Goal: Task Accomplishment & Management: Complete application form

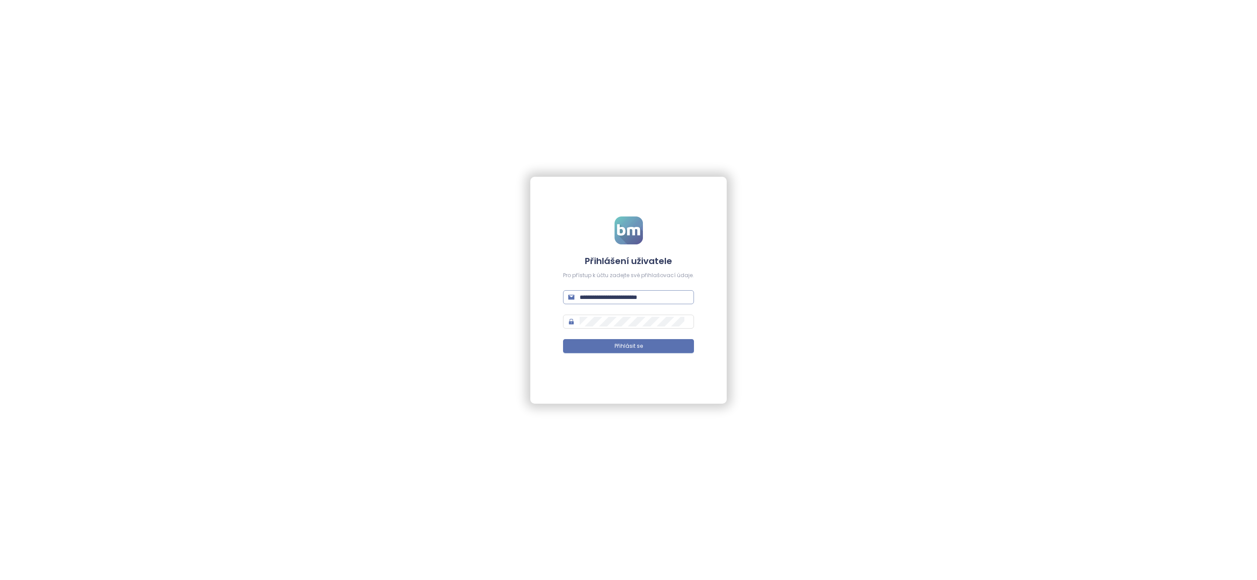
click at [635, 293] on input "**********" at bounding box center [633, 297] width 109 height 10
type input "**********"
click at [671, 345] on button "Přihlásit se" at bounding box center [628, 346] width 131 height 14
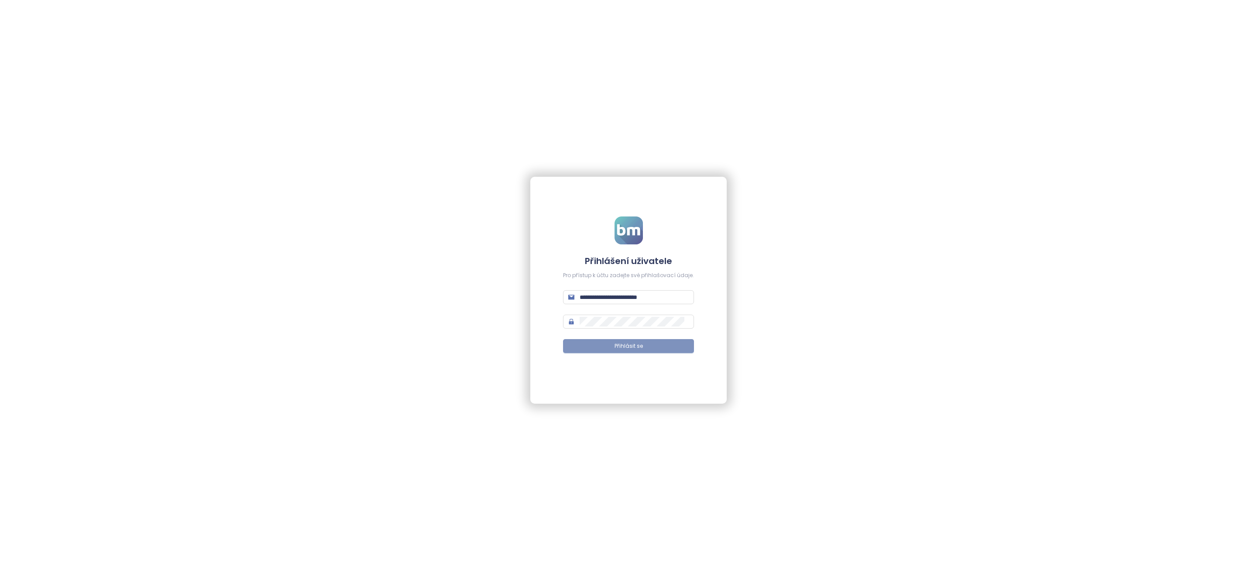
click at [617, 345] on span "Přihlásit se" at bounding box center [628, 346] width 28 height 8
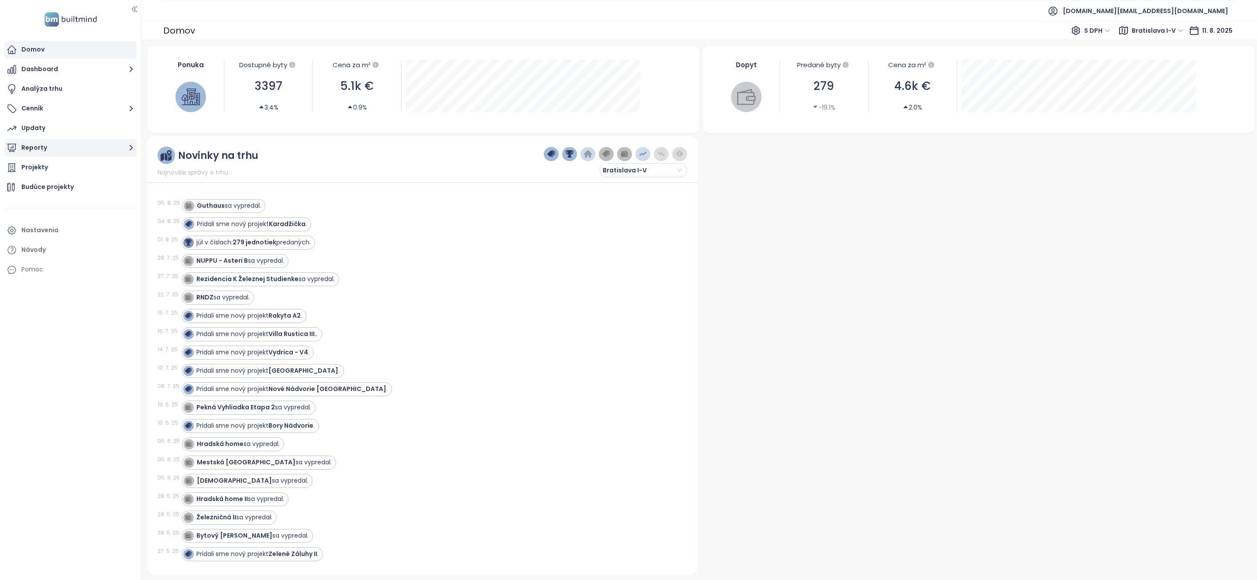
click at [44, 145] on button "Reporty" at bounding box center [70, 147] width 132 height 17
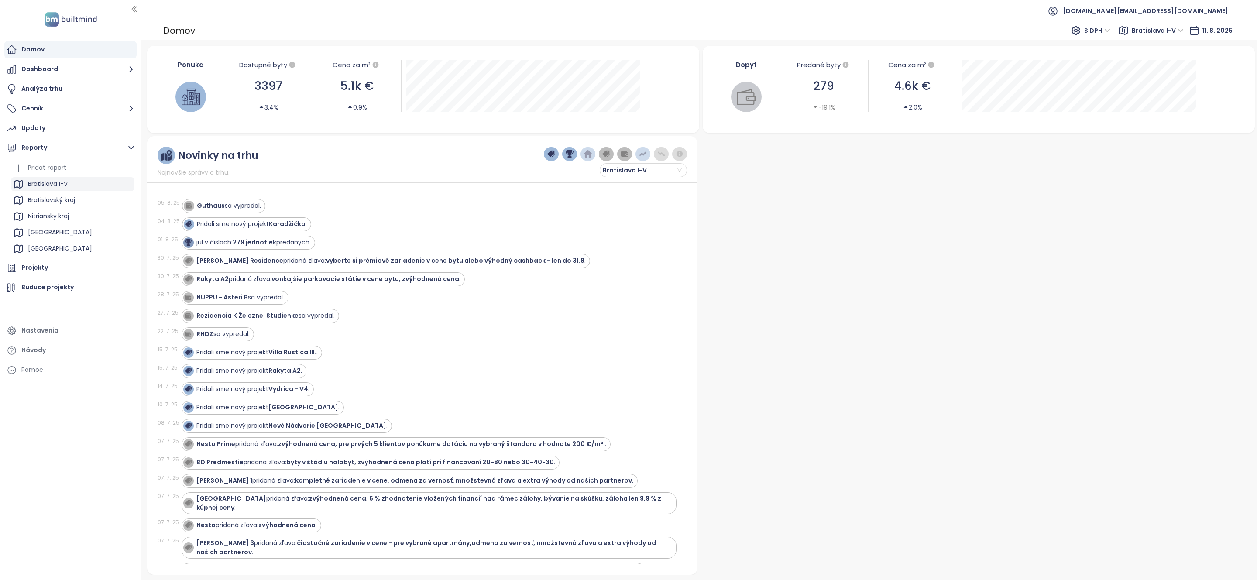
click at [49, 185] on div "Bratislava I-V" at bounding box center [48, 183] width 40 height 11
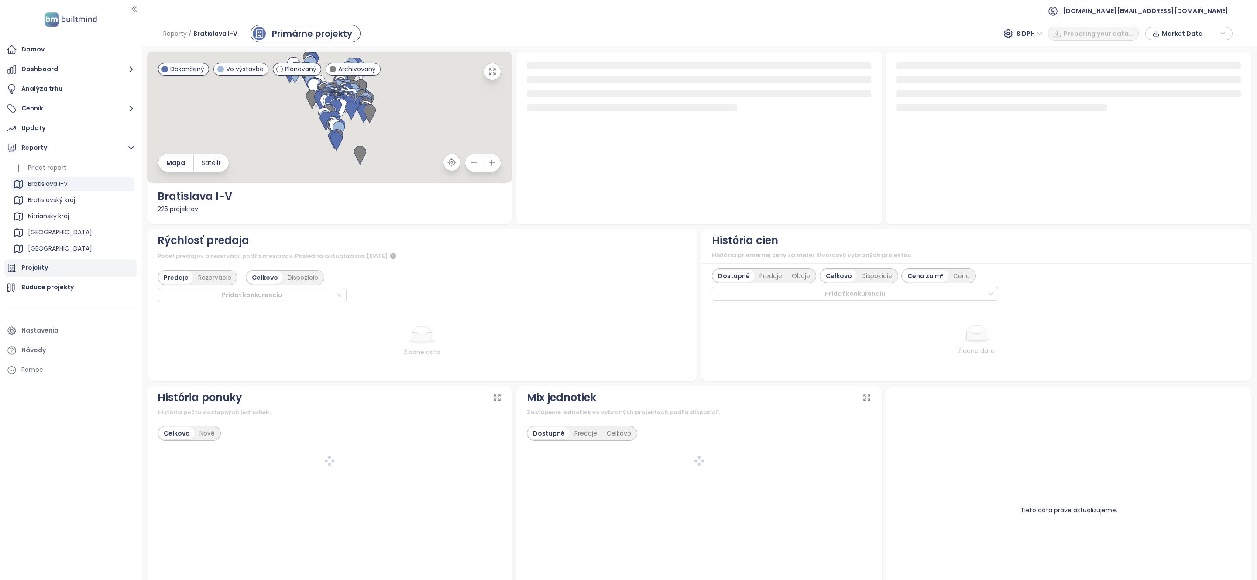
click at [46, 264] on div "Projekty" at bounding box center [70, 267] width 132 height 17
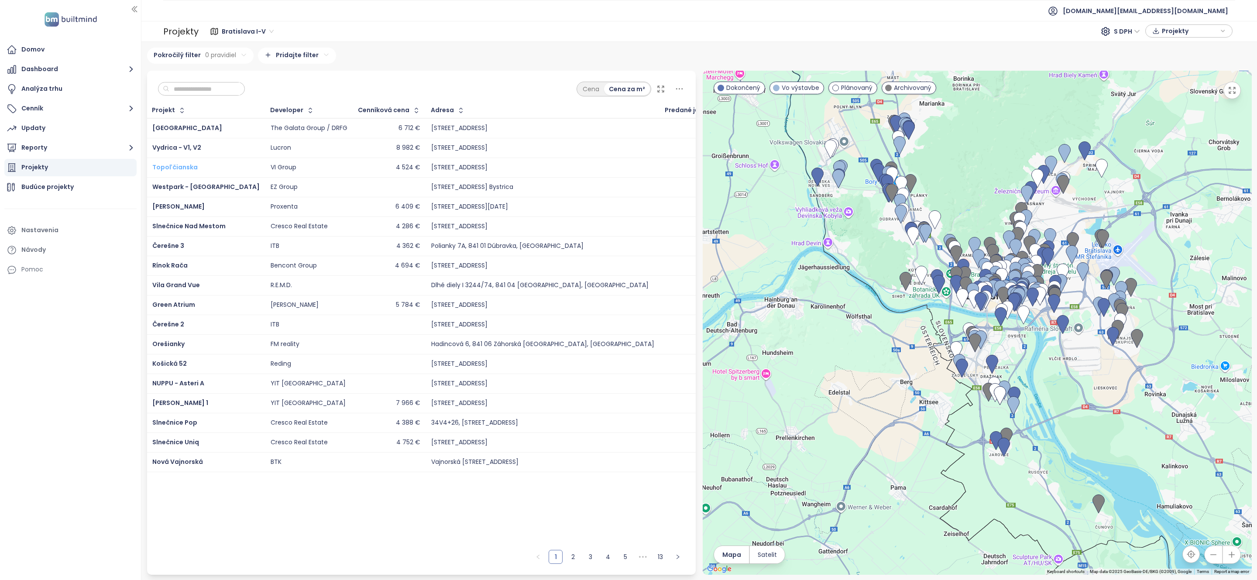
click at [176, 165] on span "Topoľčianska" at bounding box center [174, 167] width 45 height 9
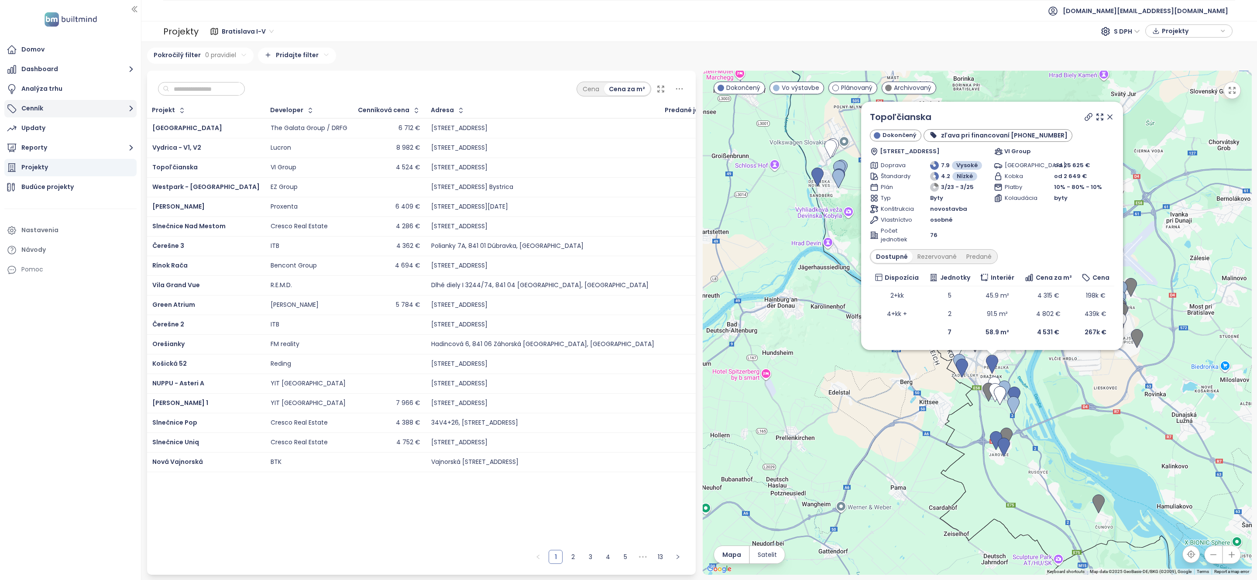
click at [76, 100] on button "Cenník" at bounding box center [70, 108] width 132 height 17
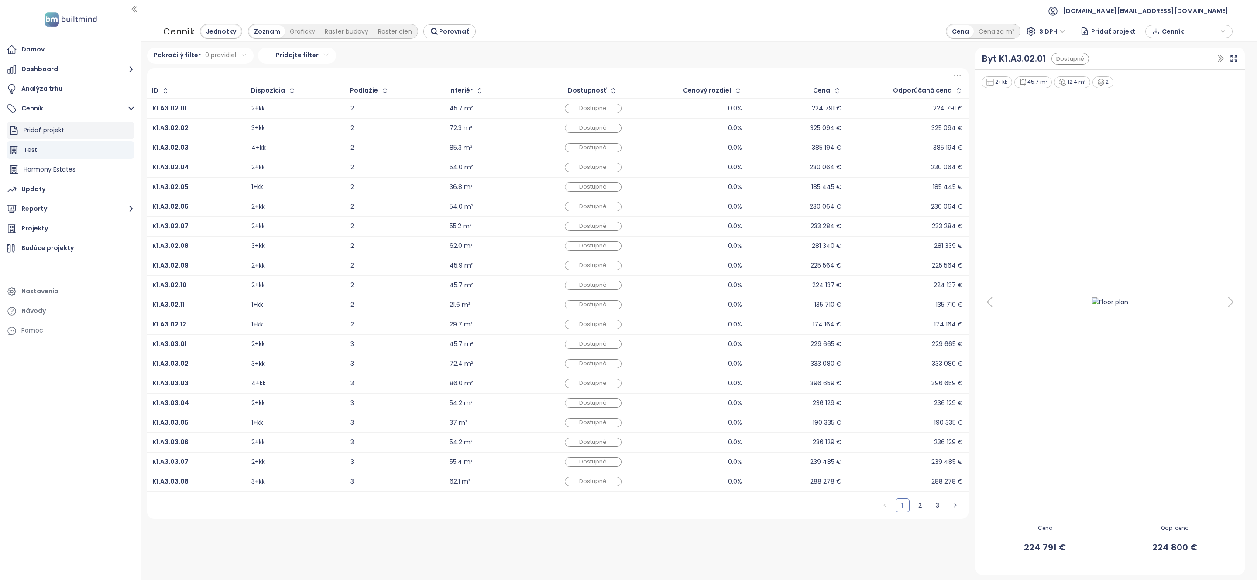
click at [57, 130] on div "Pridať projekt" at bounding box center [44, 130] width 41 height 11
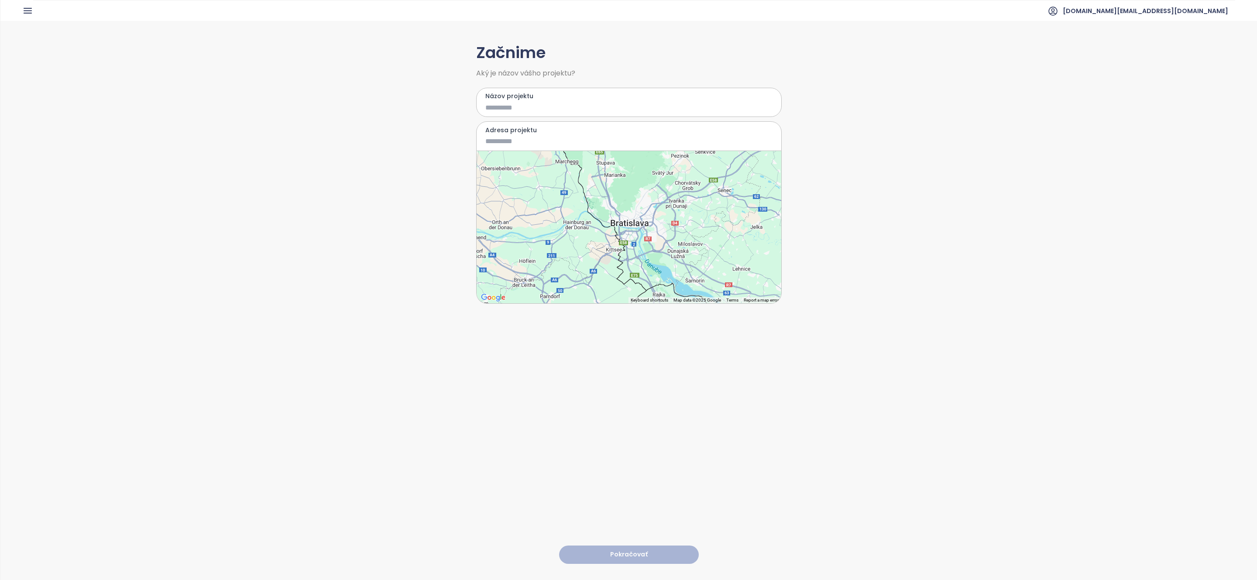
click at [530, 103] on input "Názov projektu" at bounding box center [622, 107] width 274 height 11
click at [559, 112] on input "Názov projektu" at bounding box center [622, 107] width 274 height 11
type input "*"
type input "**"
click at [513, 130] on label "Adresa projektu" at bounding box center [628, 130] width 287 height 10
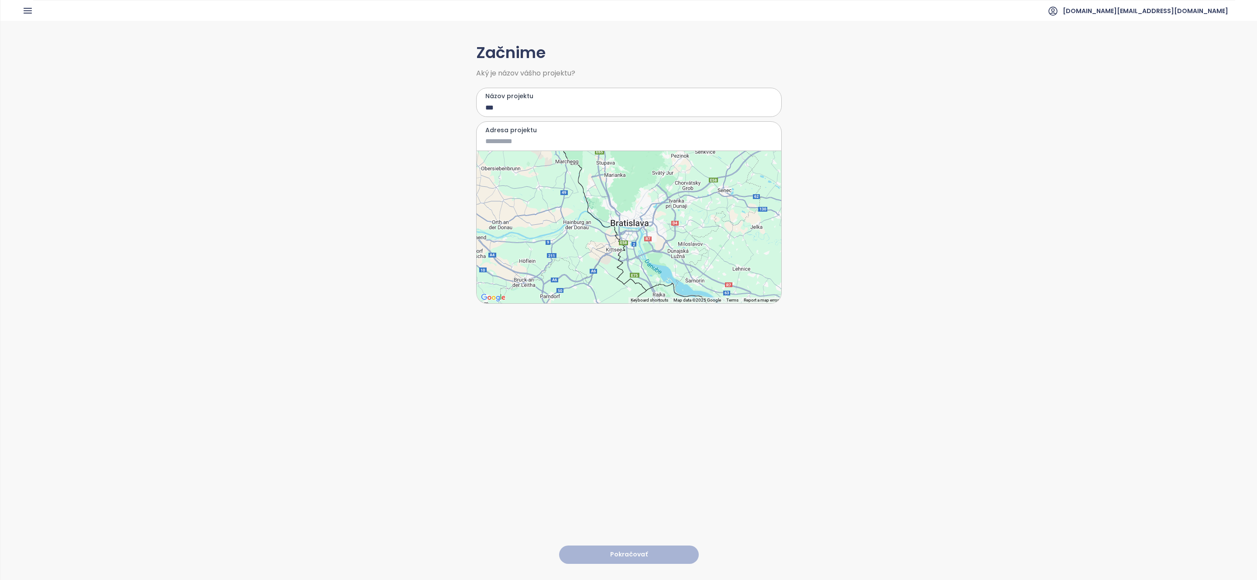
click at [513, 136] on input "Adresa projektu" at bounding box center [622, 141] width 274 height 11
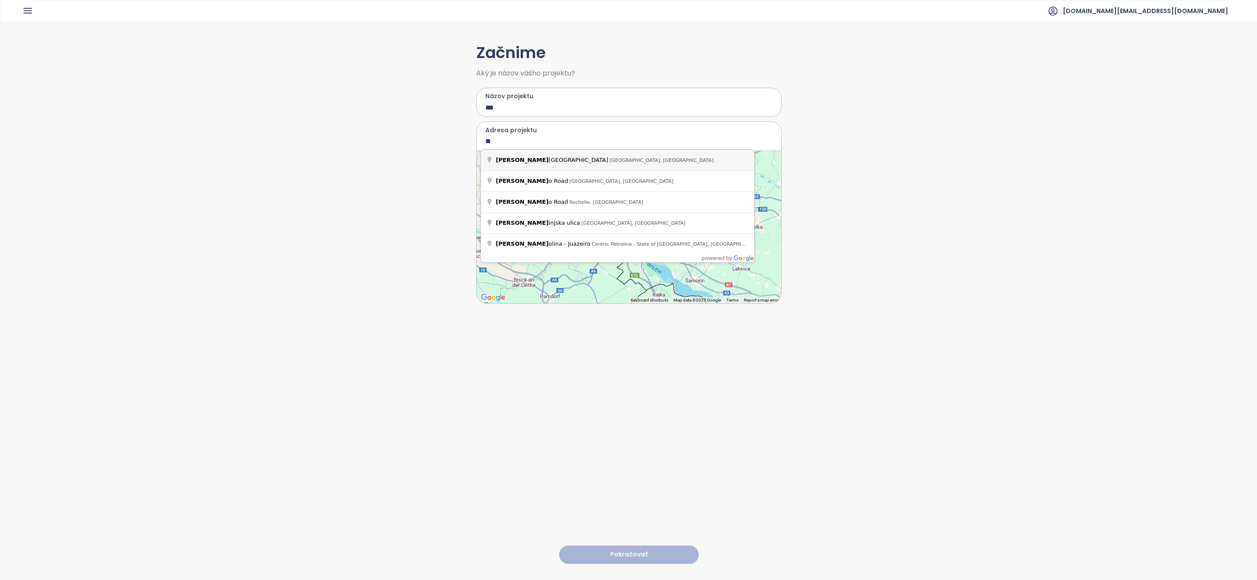
type input "*"
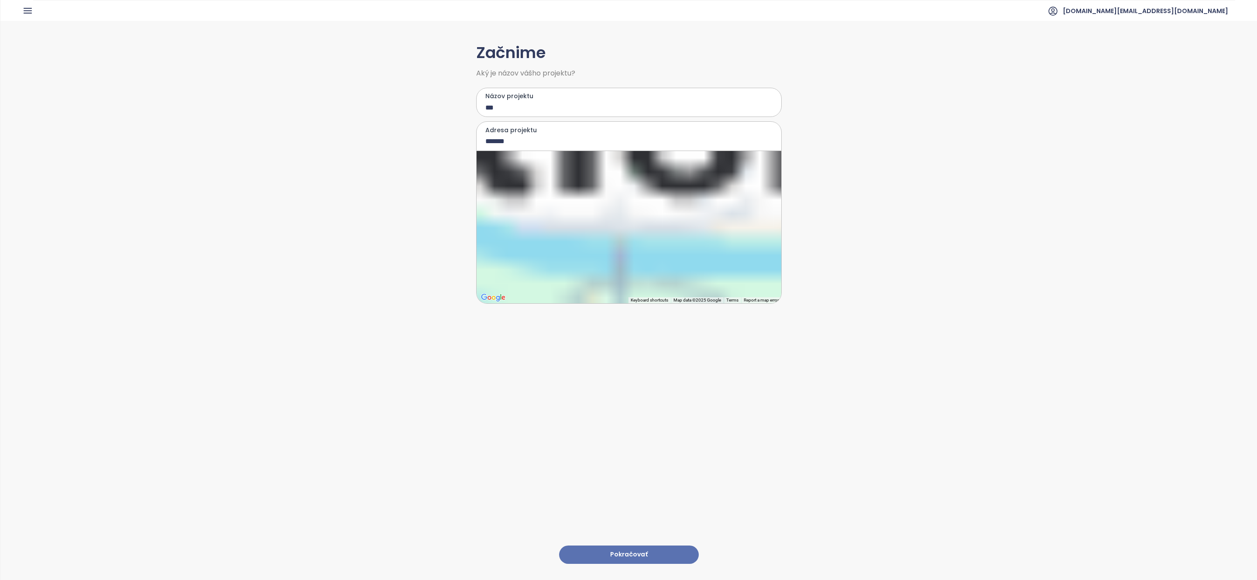
type input "**********"
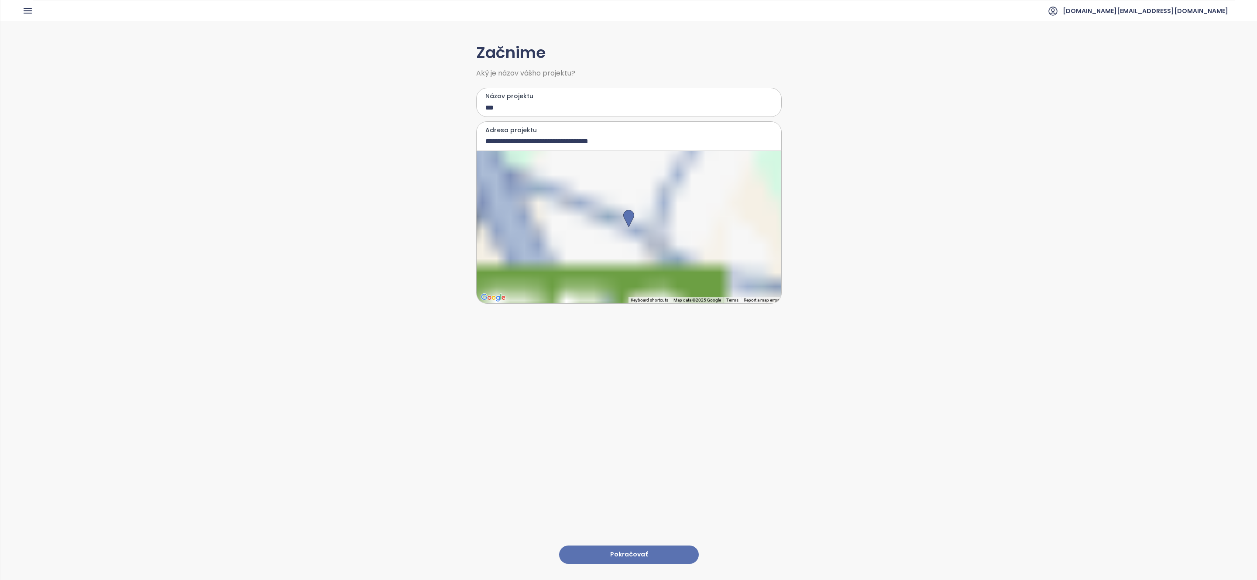
click at [521, 140] on input "**********" at bounding box center [622, 141] width 274 height 11
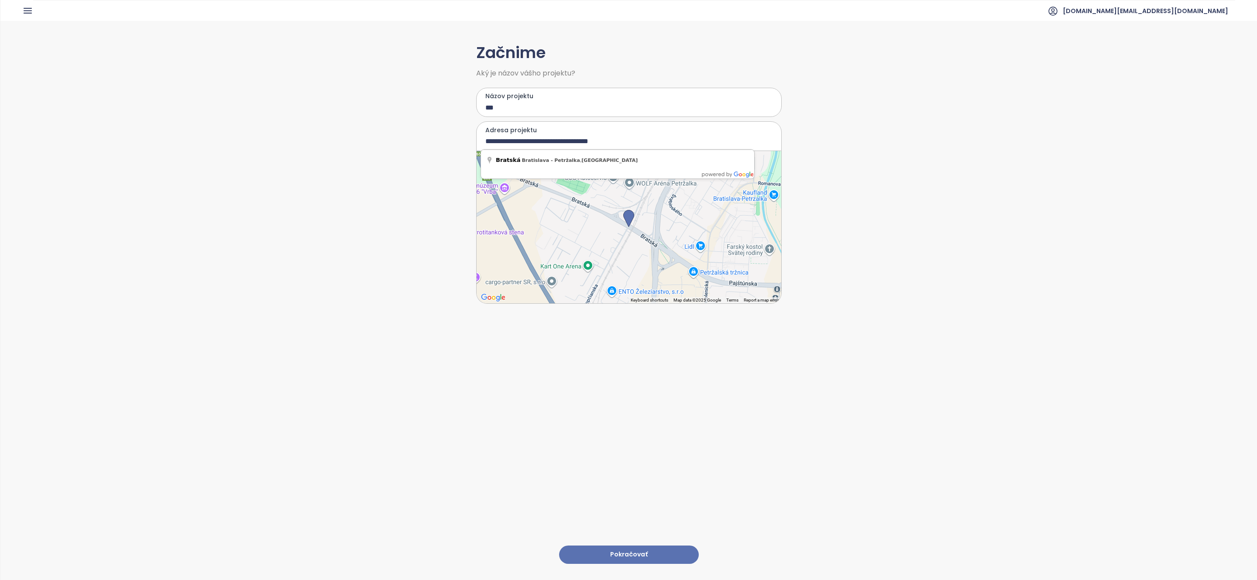
click at [627, 545] on button "Pokračovať" at bounding box center [629, 554] width 140 height 19
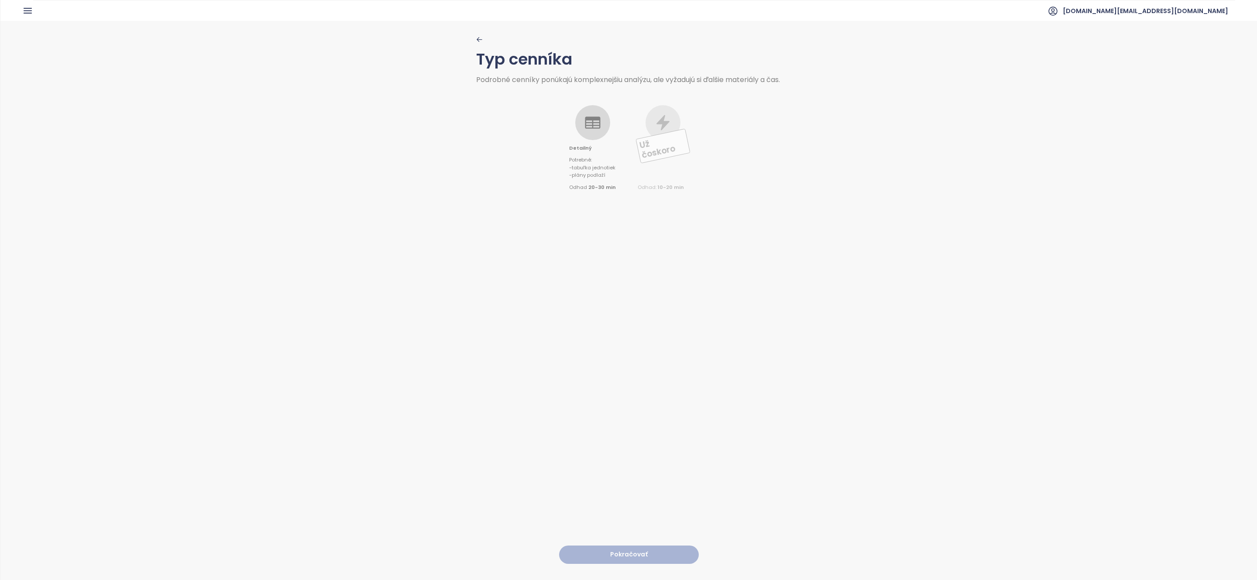
click at [589, 129] on icon at bounding box center [592, 122] width 15 height 12
click at [608, 548] on button "Pokračovať" at bounding box center [629, 554] width 140 height 19
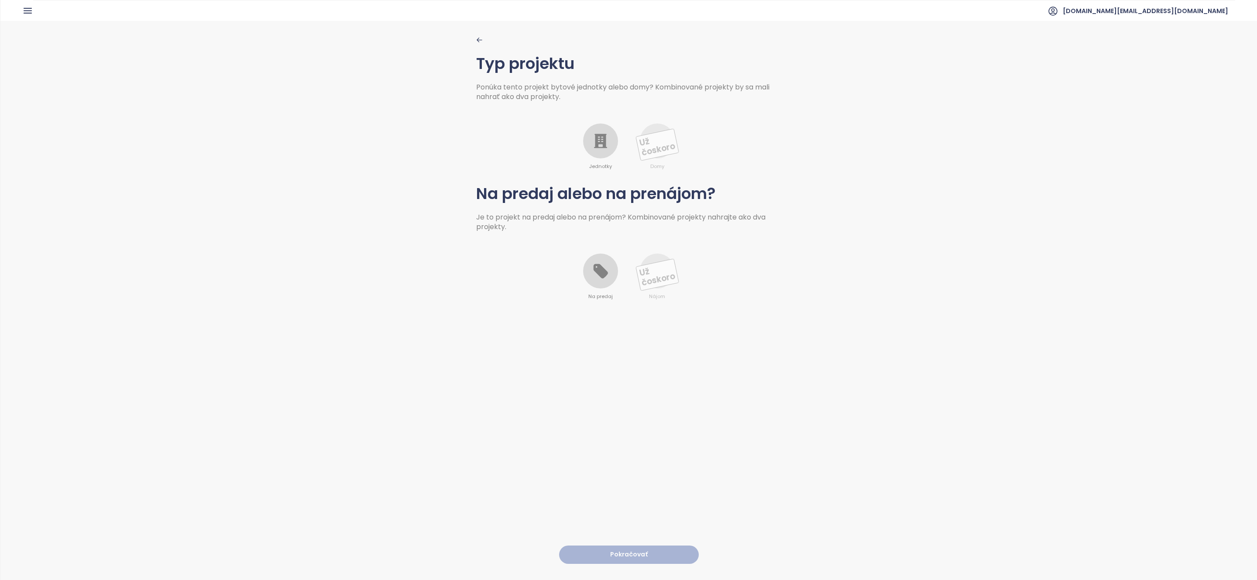
click at [606, 133] on div at bounding box center [600, 140] width 35 height 35
click at [595, 273] on icon at bounding box center [600, 271] width 14 height 14
click at [596, 545] on button "Pokračovať" at bounding box center [629, 554] width 140 height 19
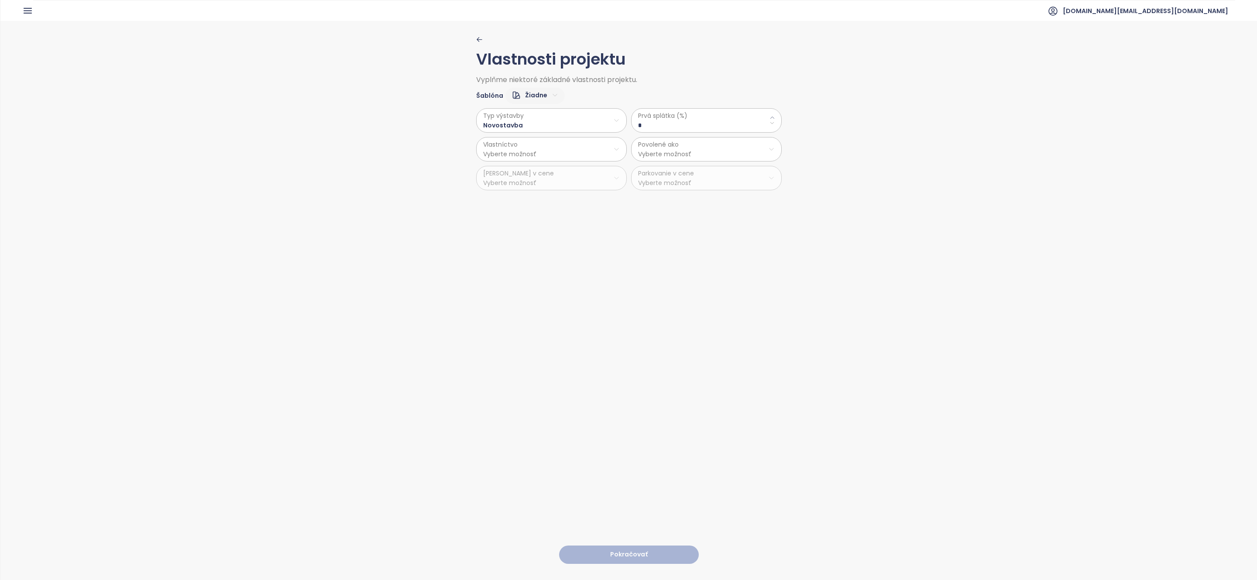
click at [532, 99] on html "Domov Dashboard Analýza trhu Cenník Updaty Reporty Projekty Budúce projekty Nas…" at bounding box center [628, 290] width 1257 height 580
click at [532, 122] on span "Predvolené" at bounding box center [529, 126] width 44 height 12
type \(\%\) "**"
click at [545, 180] on div "Typ výstavby Novostavba Vlastníctvo Osobné Kobka v cene Vyberte možnosť" at bounding box center [551, 149] width 151 height 82
click at [620, 545] on button "Pokračovať" at bounding box center [629, 554] width 140 height 19
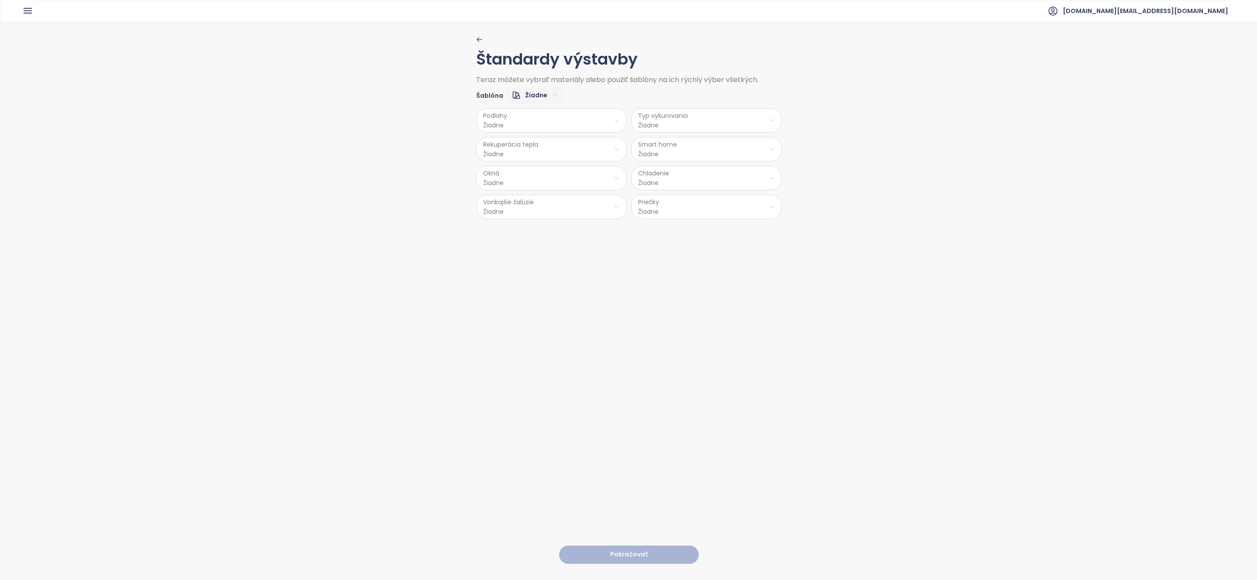
click at [544, 97] on html "Domov Dashboard Analýza trhu Cenník Updaty Reporty Projekty Budúce projekty Nas…" at bounding box center [628, 290] width 1257 height 580
click at [533, 144] on span "Vysoký" at bounding box center [528, 150] width 34 height 12
click at [644, 545] on button "Pokračovať" at bounding box center [629, 554] width 140 height 19
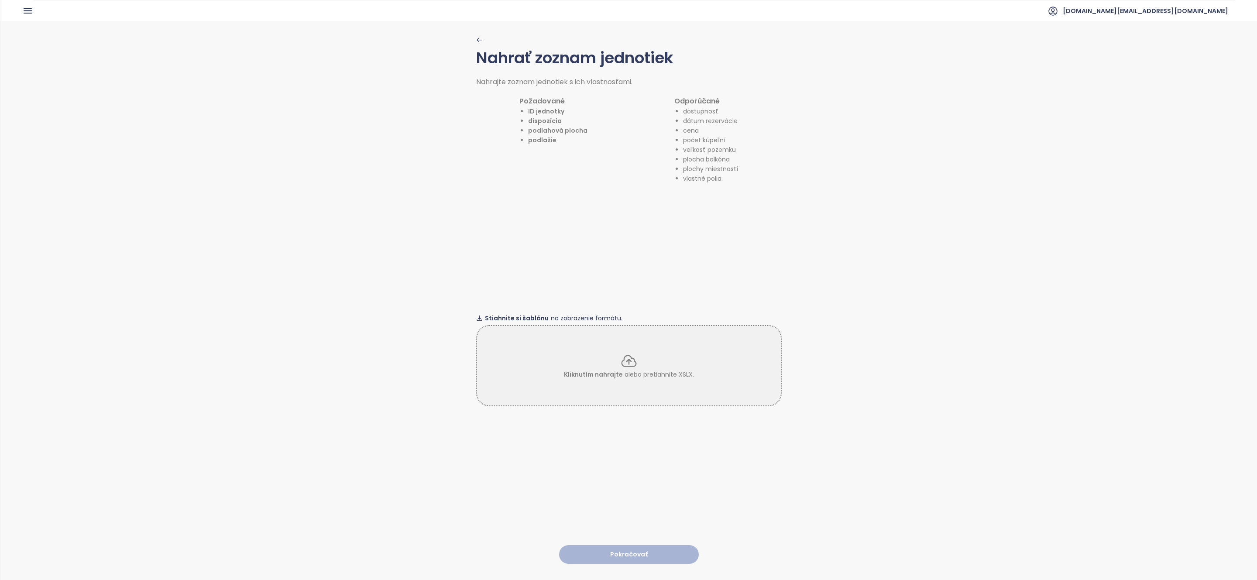
click at [508, 313] on span "Stiahnite si šablónu" at bounding box center [517, 318] width 64 height 10
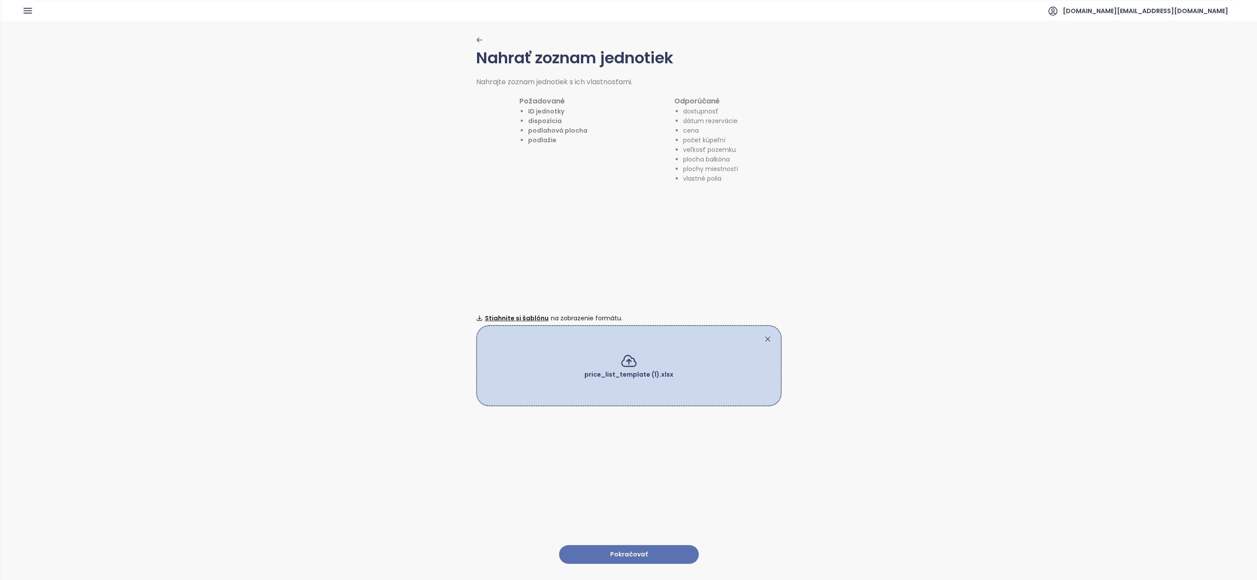
click at [634, 549] on button "Pokračovať" at bounding box center [629, 554] width 140 height 19
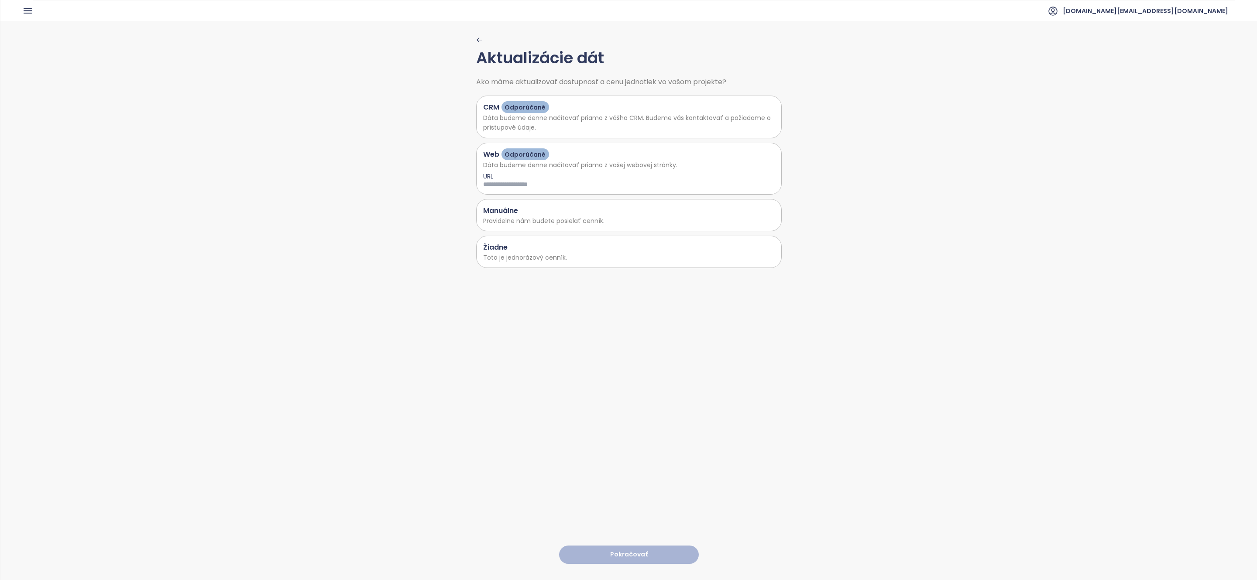
click at [558, 257] on p "Toto je jednorázový cenník." at bounding box center [628, 258] width 291 height 10
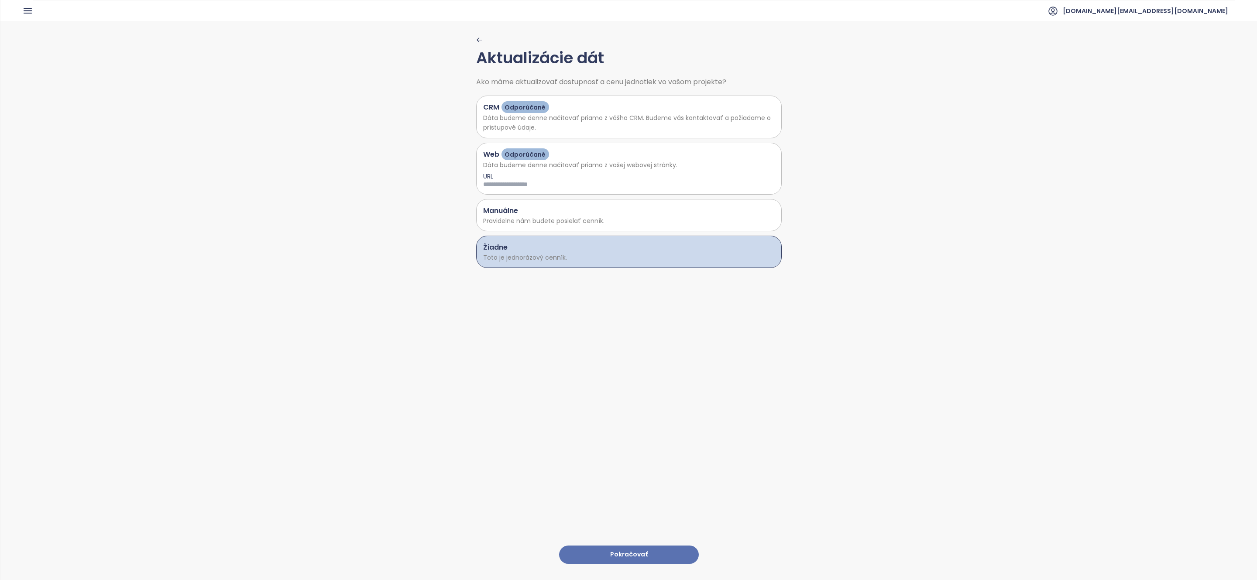
click at [653, 545] on button "Pokračovať" at bounding box center [629, 554] width 140 height 19
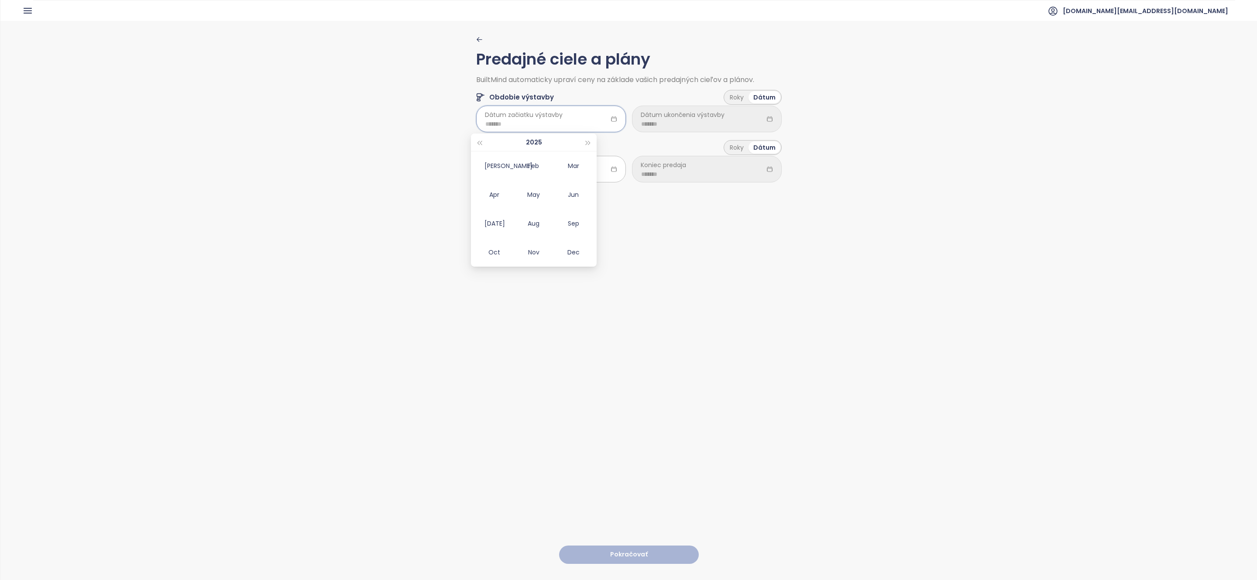
click at [558, 124] on input at bounding box center [550, 124] width 131 height 10
click at [536, 192] on div "May" at bounding box center [534, 194] width 26 height 10
type input "*******"
click at [554, 180] on div at bounding box center [551, 169] width 150 height 26
click at [686, 124] on input at bounding box center [706, 124] width 131 height 10
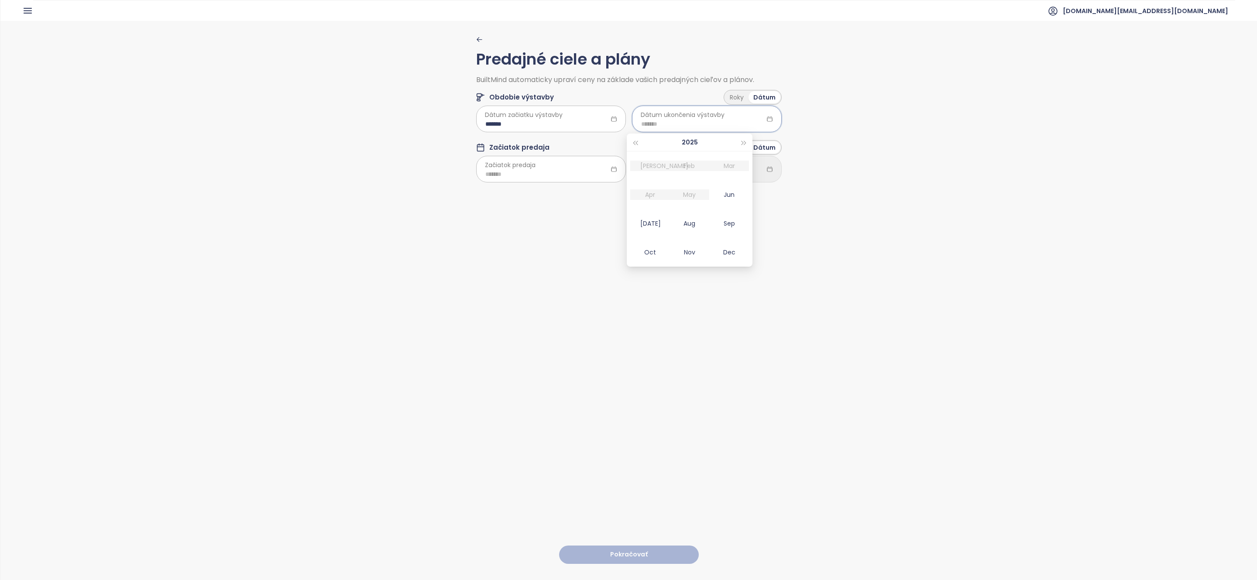
type input "*******"
click at [743, 150] on button "button" at bounding box center [744, 142] width 10 height 17
click at [743, 147] on button "button" at bounding box center [744, 142] width 10 height 17
click at [726, 254] on div "Dec" at bounding box center [729, 252] width 26 height 10
type input "*******"
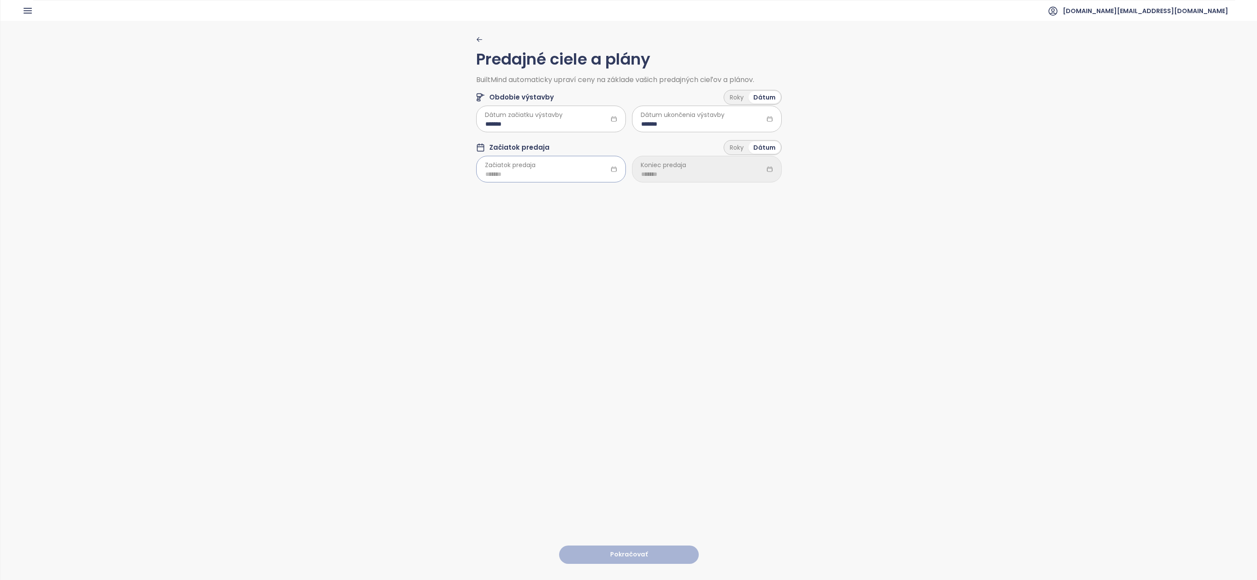
click at [600, 166] on div at bounding box center [551, 169] width 150 height 26
click at [580, 249] on div "Jun" at bounding box center [573, 245] width 26 height 10
type input "*******"
click at [693, 175] on input at bounding box center [706, 174] width 131 height 10
click at [745, 192] on button "button" at bounding box center [744, 192] width 10 height 17
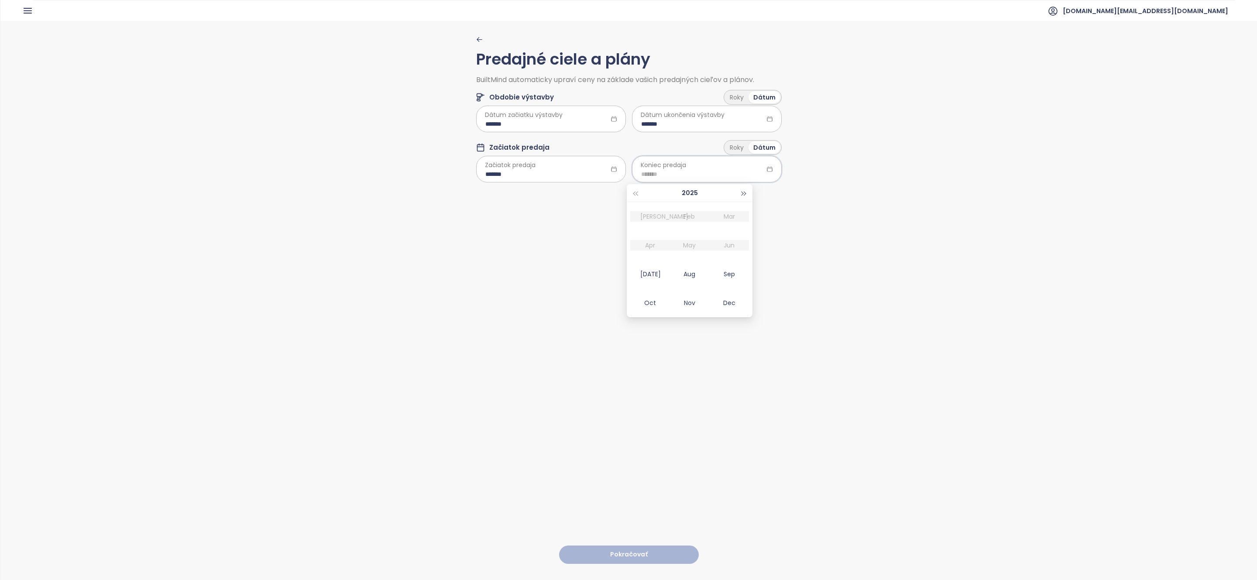
click at [745, 192] on button "button" at bounding box center [744, 192] width 10 height 17
click at [719, 234] on td "Jun" at bounding box center [729, 245] width 40 height 29
type input "*******"
click at [604, 545] on button "Pokračovať" at bounding box center [629, 554] width 140 height 19
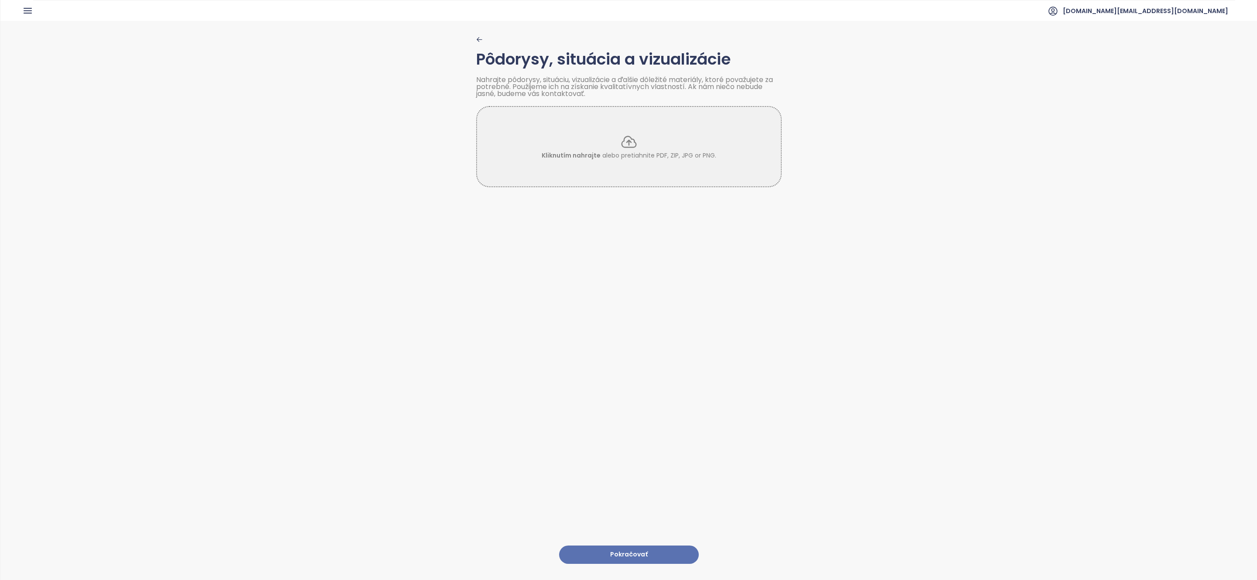
click at [650, 545] on button "Pokračovať" at bounding box center [629, 554] width 140 height 19
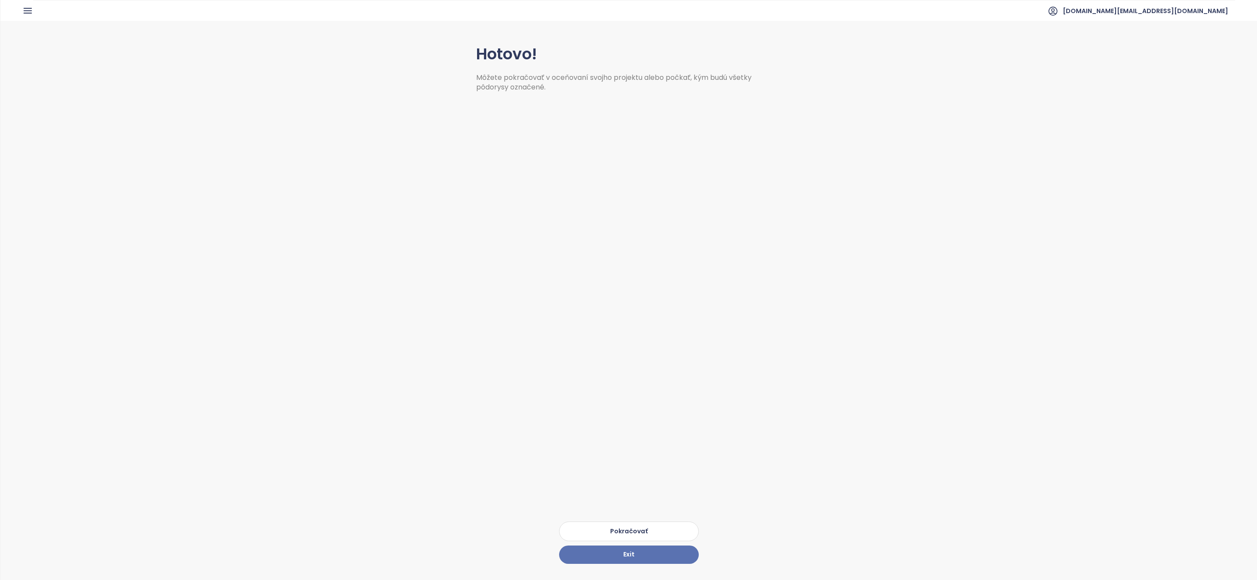
click at [634, 523] on button "Pokračovať" at bounding box center [629, 531] width 140 height 20
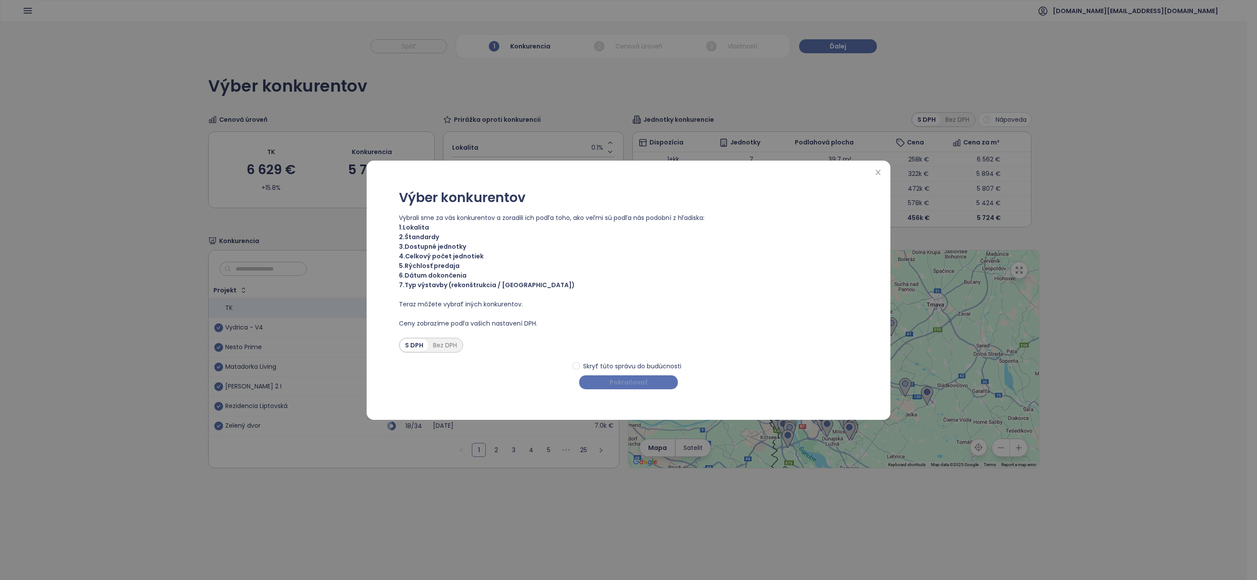
click at [618, 384] on span "Pokračovať" at bounding box center [629, 382] width 38 height 10
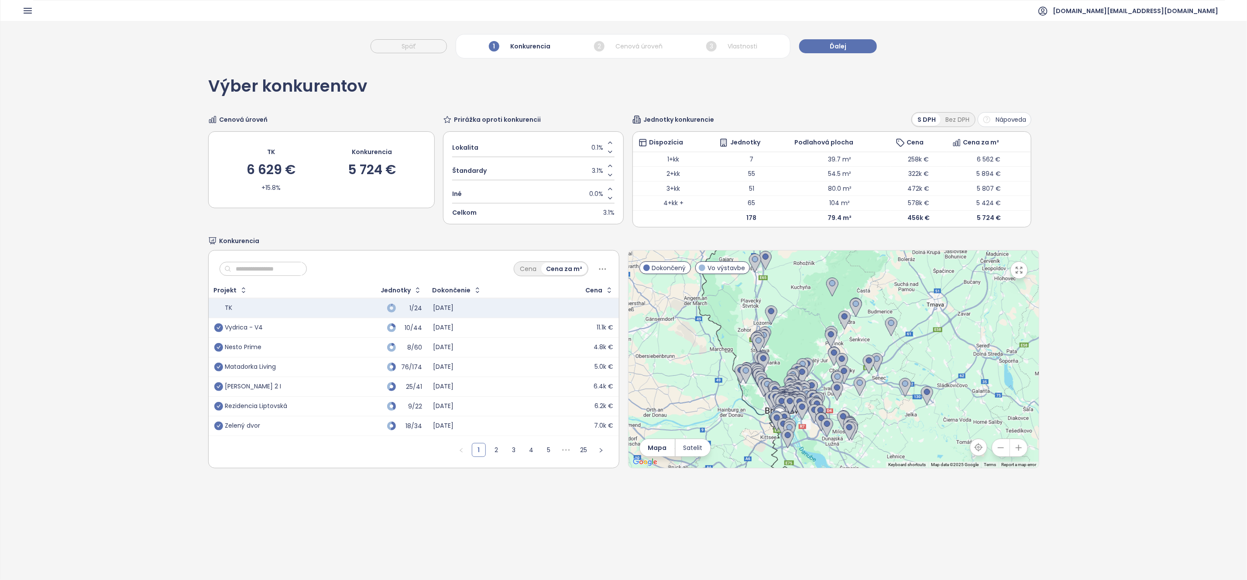
scroll to position [41, 0]
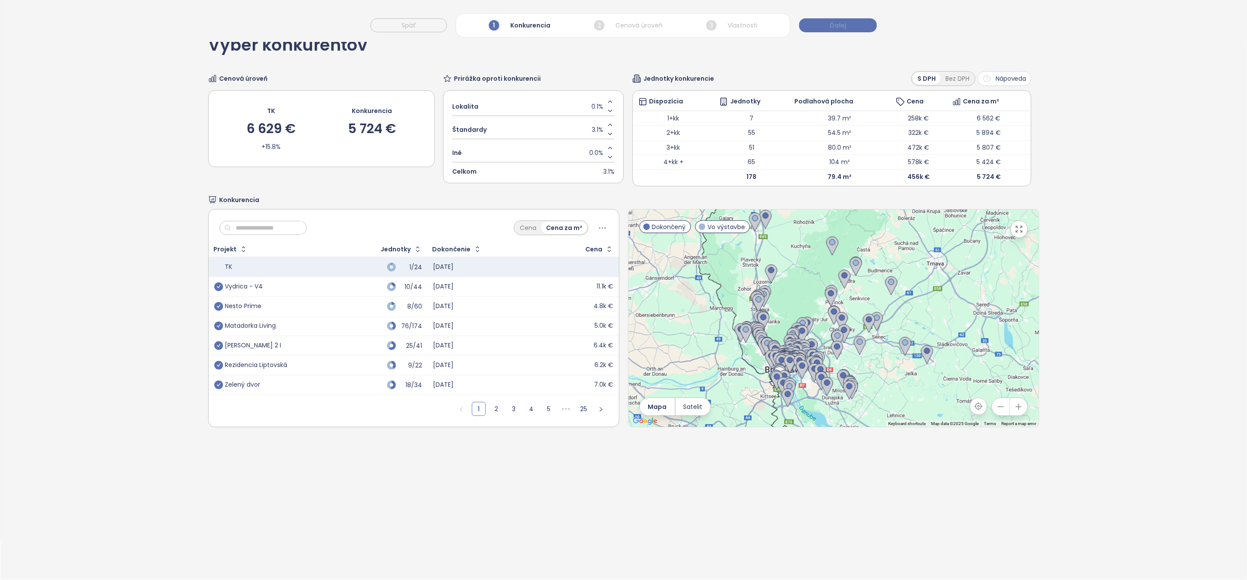
click at [833, 21] on span "Ďalej" at bounding box center [837, 26] width 17 height 10
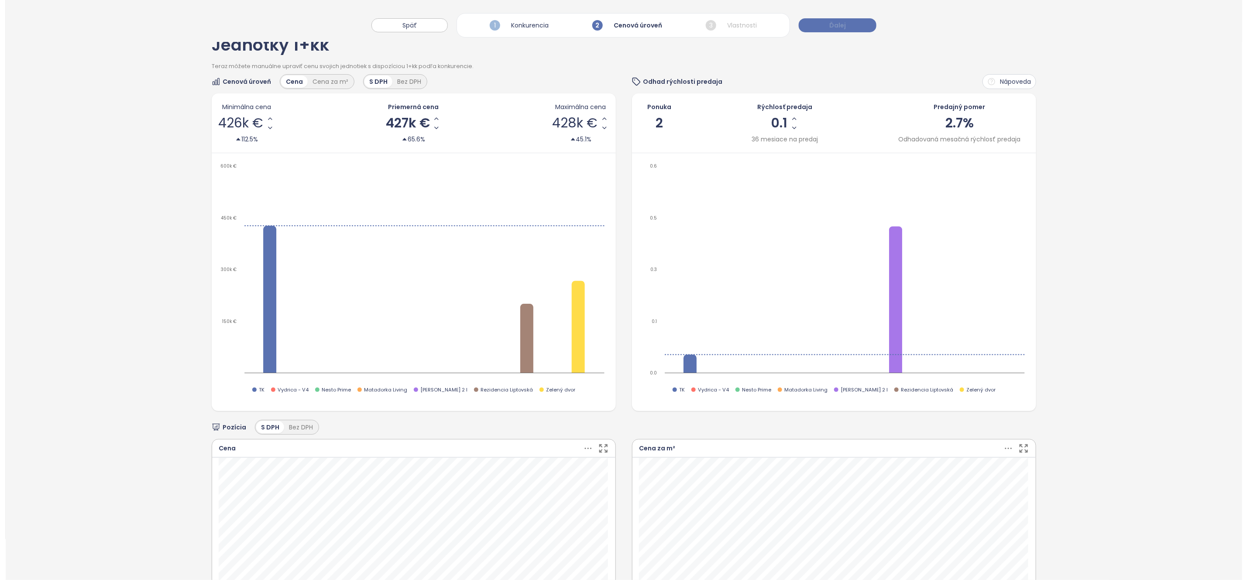
scroll to position [0, 0]
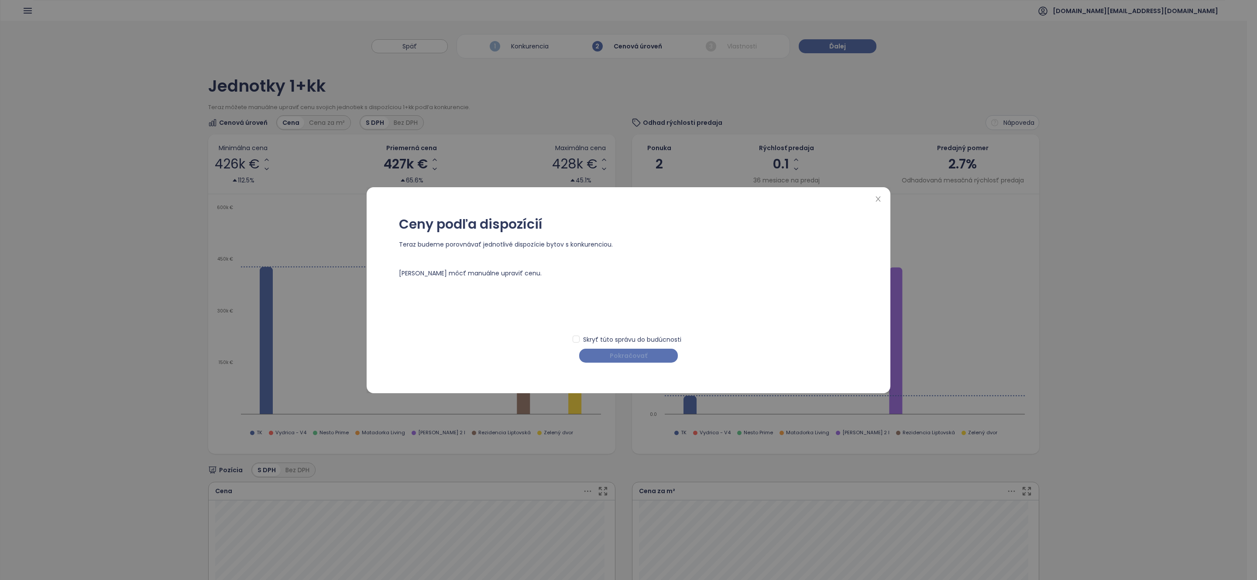
click at [603, 357] on button "Pokračovať" at bounding box center [628, 356] width 99 height 14
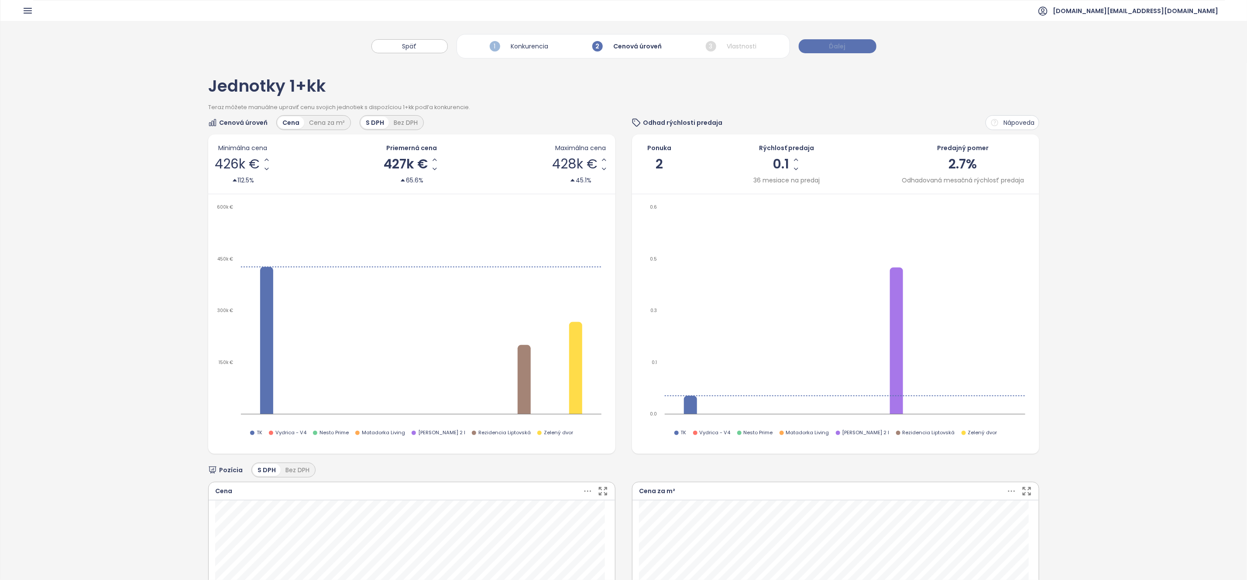
click at [846, 48] on button "Ďalej" at bounding box center [837, 46] width 78 height 14
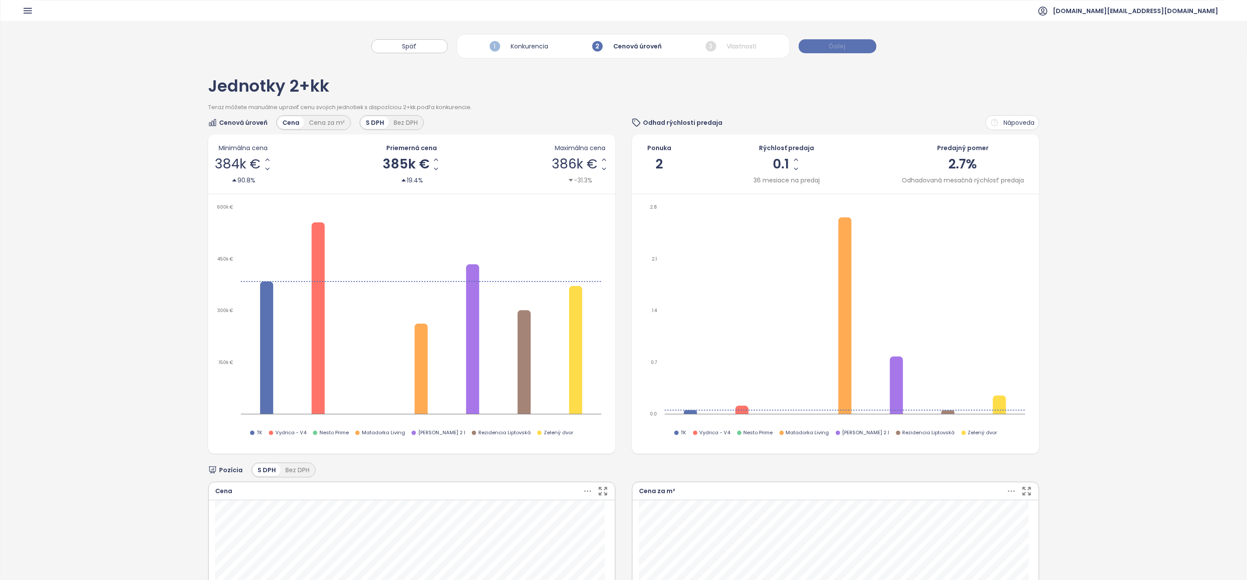
click at [846, 48] on button "Ďalej" at bounding box center [837, 46] width 78 height 14
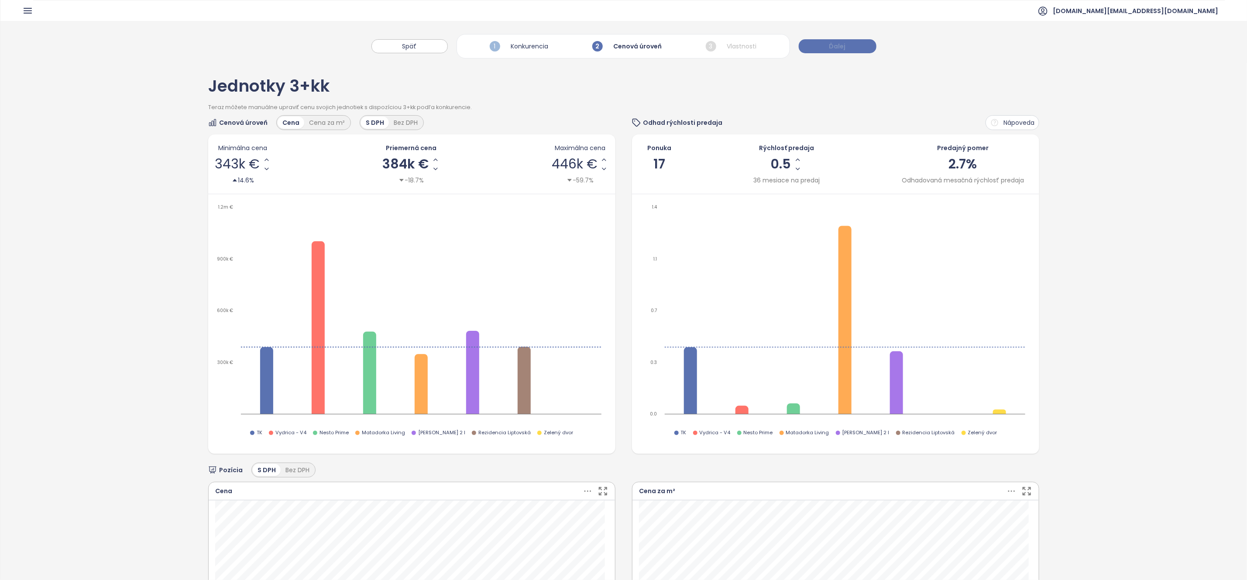
click at [846, 48] on button "Ďalej" at bounding box center [837, 46] width 78 height 14
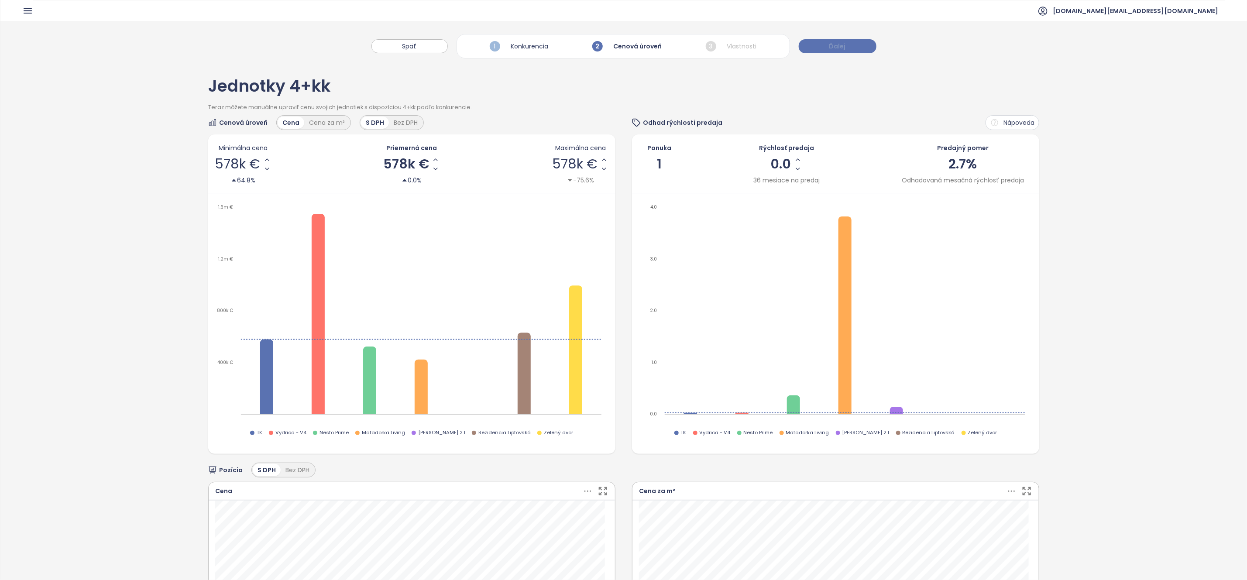
click at [846, 48] on button "Ďalej" at bounding box center [837, 46] width 78 height 14
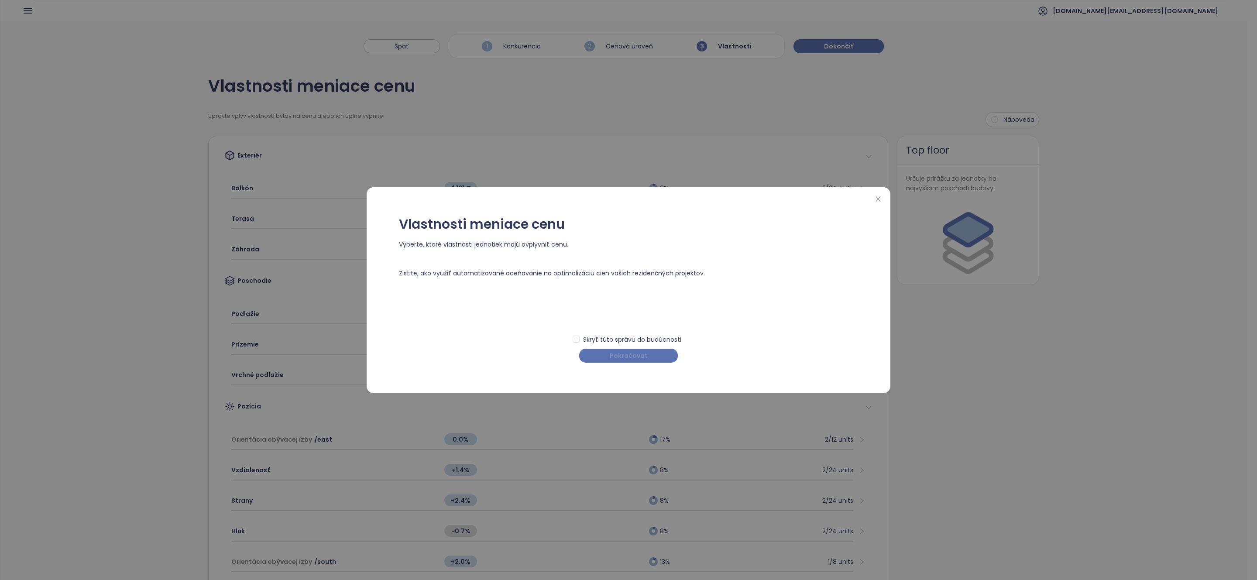
click at [648, 355] on button "Pokračovať" at bounding box center [628, 356] width 99 height 14
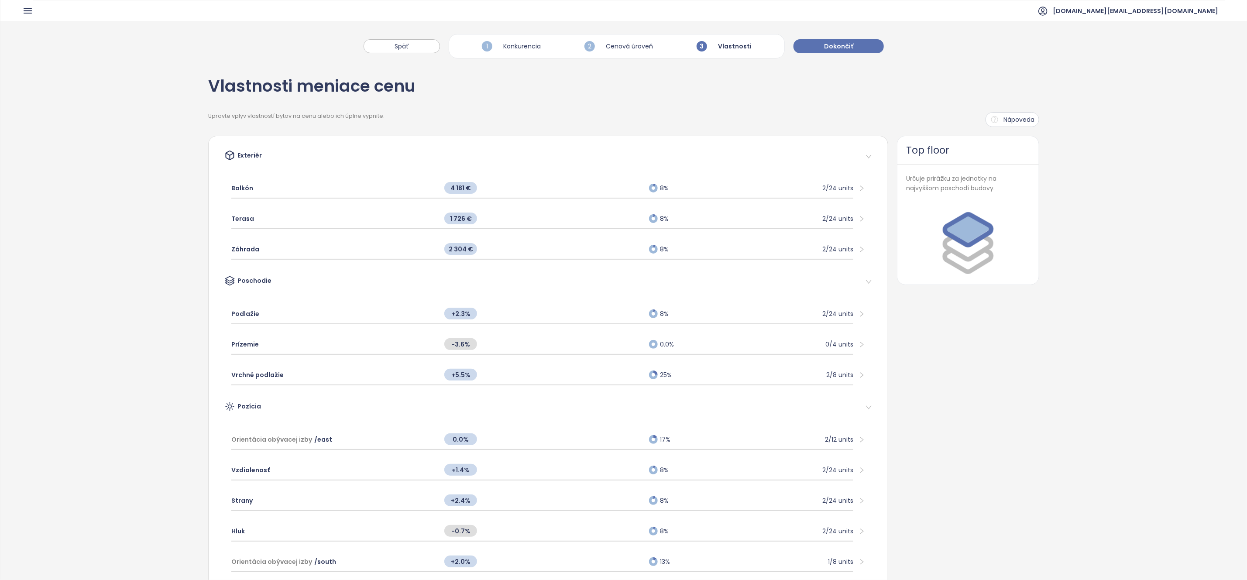
click at [18, 13] on header "[DOMAIN_NAME][EMAIL_ADDRESS][DOMAIN_NAME]" at bounding box center [623, 10] width 1246 height 21
click at [24, 13] on icon "button" at bounding box center [27, 10] width 7 height 5
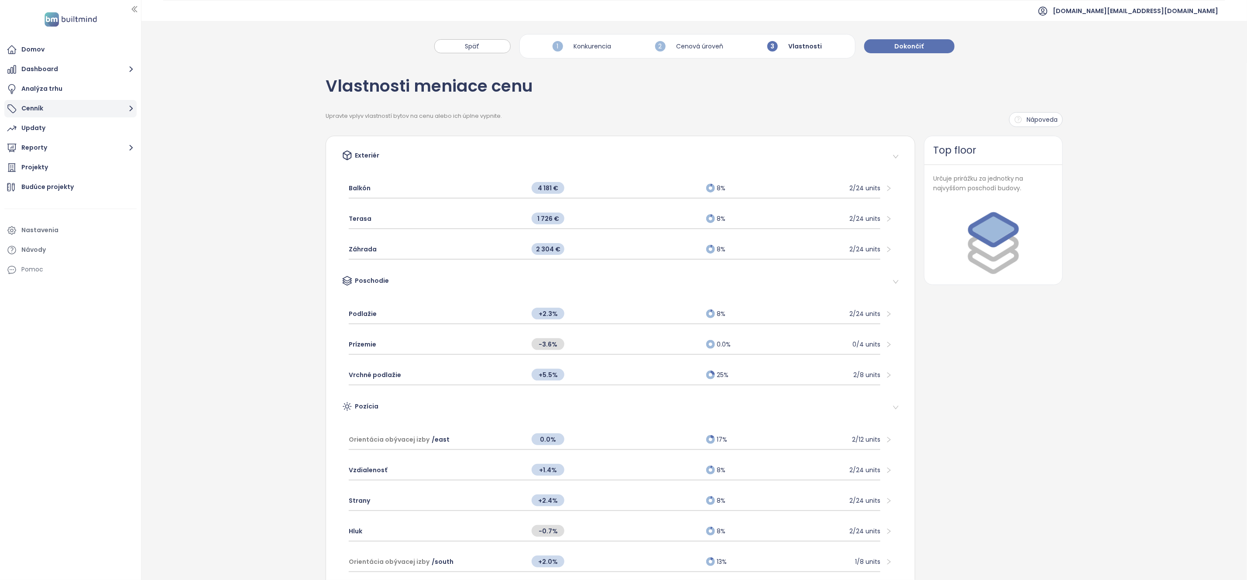
click at [54, 107] on button "Cenník" at bounding box center [70, 108] width 132 height 17
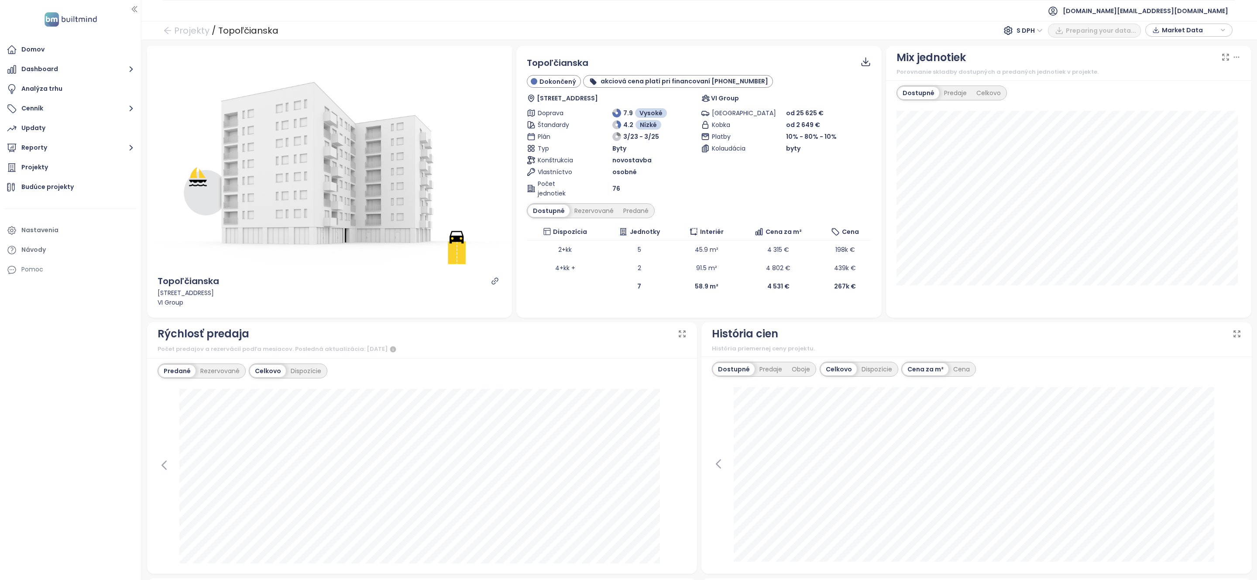
scroll to position [4, 0]
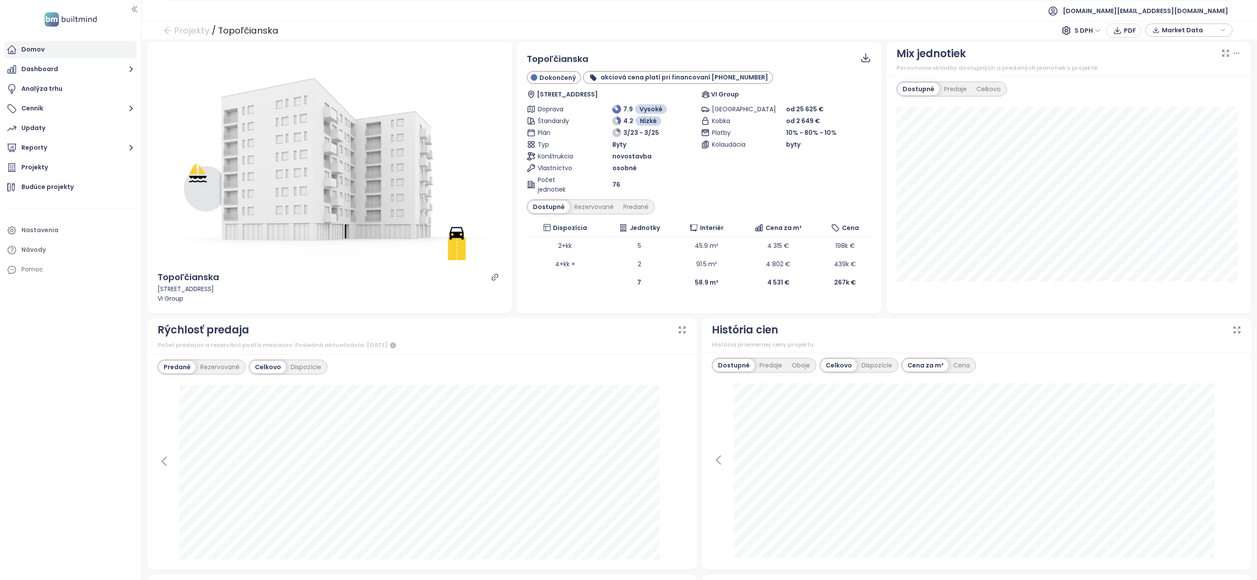
click at [45, 45] on div "Domov" at bounding box center [70, 49] width 132 height 17
